Goal: Navigation & Orientation: Find specific page/section

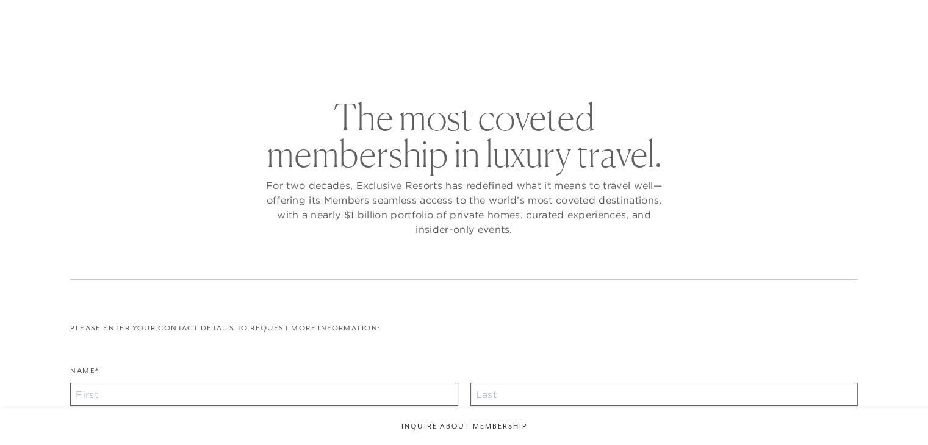
checkbox input "false"
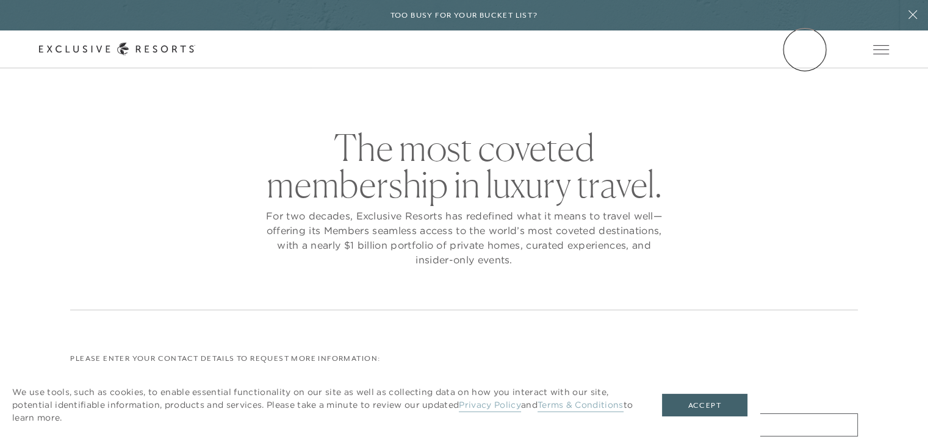
click at [0, 0] on link "Member Login" at bounding box center [0, 0] width 0 height 0
click at [735, 402] on button "Accept" at bounding box center [704, 405] width 85 height 23
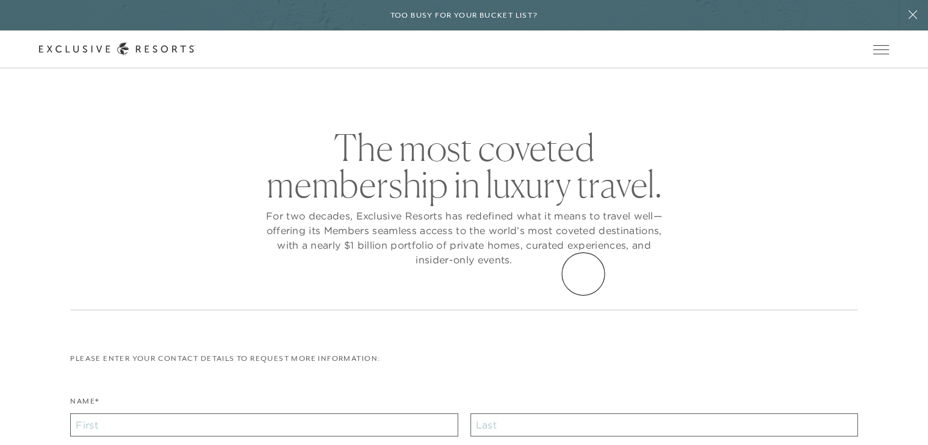
click at [583, 274] on div "The most coveted membership in luxury travel. For two decades, Exclusive Resort…" at bounding box center [463, 219] width 787 height 181
click at [0, 0] on link "Member Login" at bounding box center [0, 0] width 0 height 0
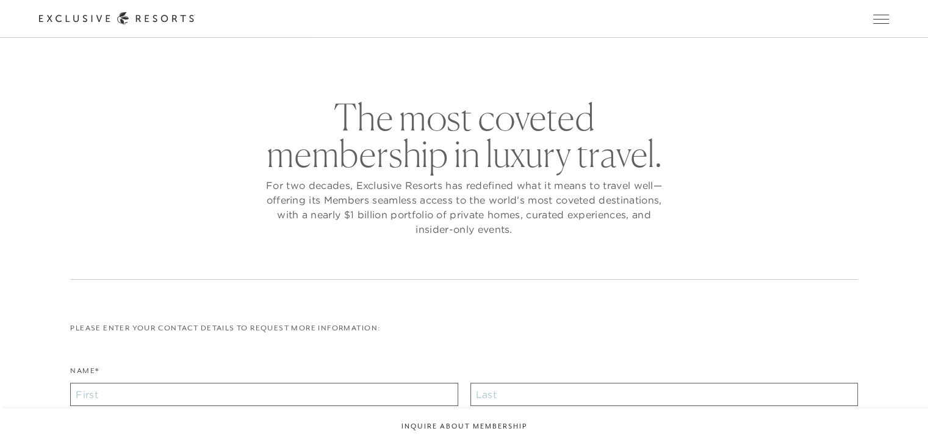
checkbox input "false"
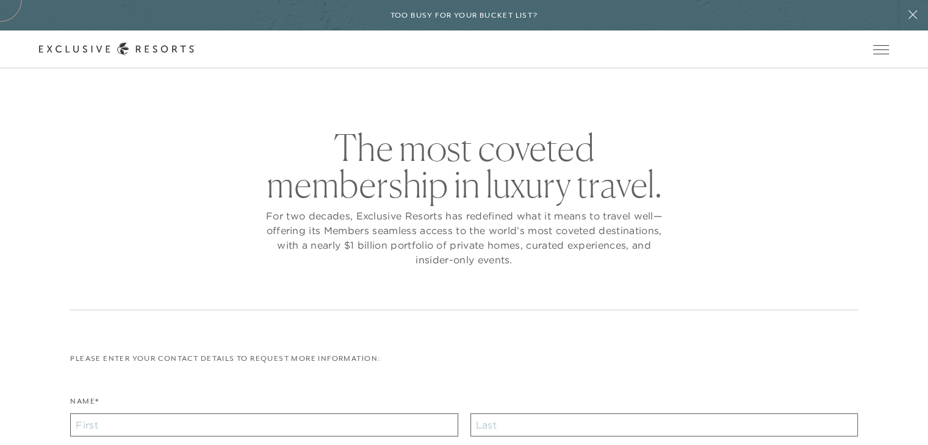
click at [822, 14] on div "Too busy for your bucket list?" at bounding box center [464, 15] width 928 height 31
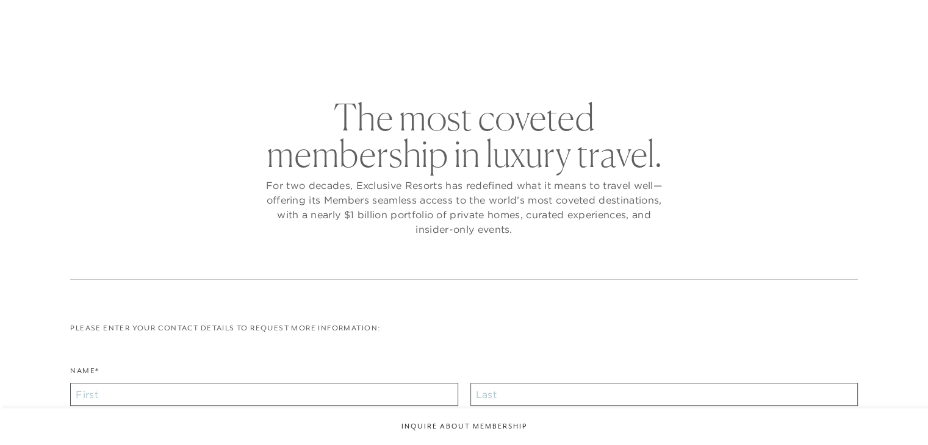
checkbox input "false"
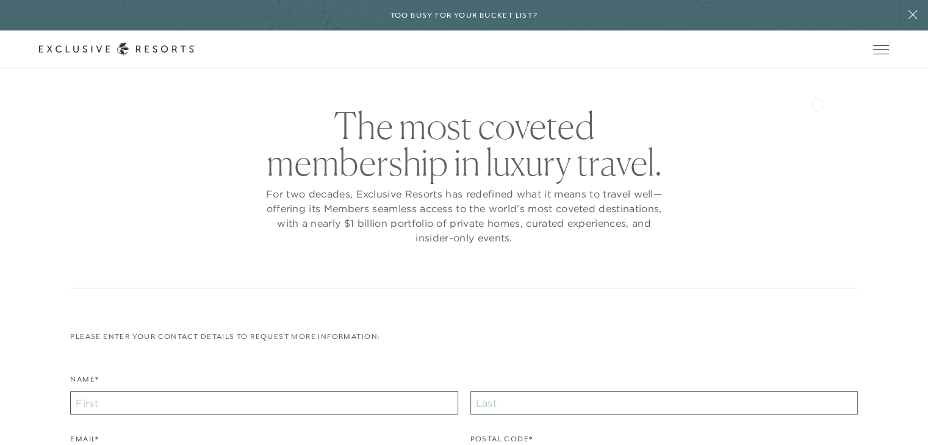
scroll to position [61, 0]
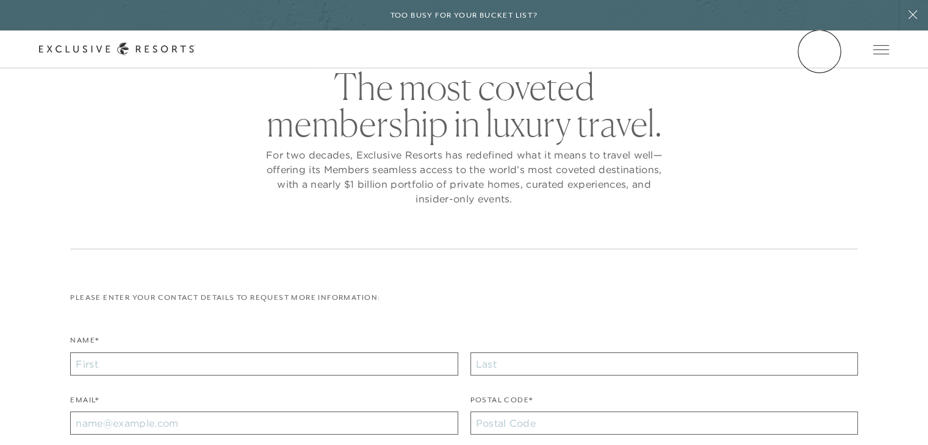
click at [0, 0] on link "Member Login" at bounding box center [0, 0] width 0 height 0
